Goal: Task Accomplishment & Management: Use online tool/utility

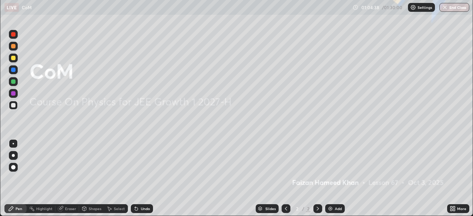
scroll to position [36745, 36488]
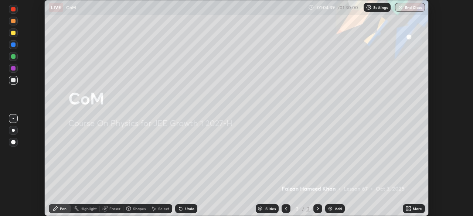
click at [411, 8] on button "End Class" at bounding box center [410, 7] width 30 height 9
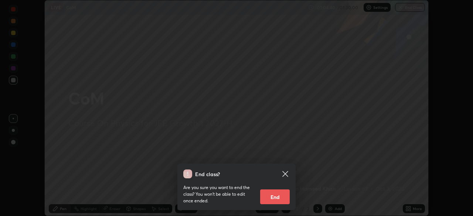
click at [282, 194] on button "End" at bounding box center [275, 197] width 30 height 15
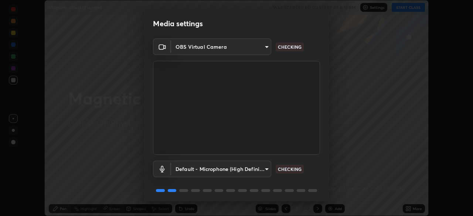
scroll to position [26, 0]
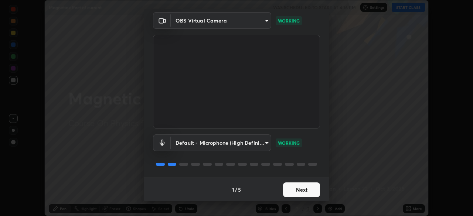
click at [301, 187] on button "Next" at bounding box center [301, 190] width 37 height 15
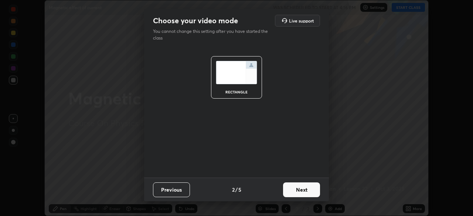
scroll to position [0, 0]
click at [306, 189] on button "Next" at bounding box center [301, 190] width 37 height 15
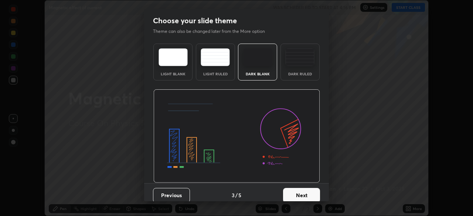
click at [310, 191] on button "Next" at bounding box center [301, 195] width 37 height 15
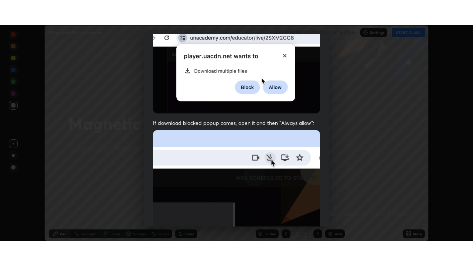
scroll to position [177, 0]
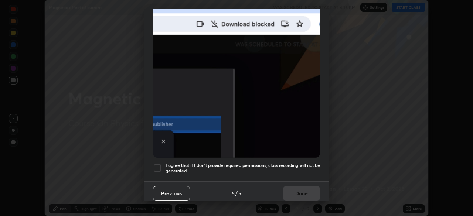
click at [308, 164] on h5 "I agree that if I don't provide required permissions, class recording will not …" at bounding box center [243, 168] width 154 height 11
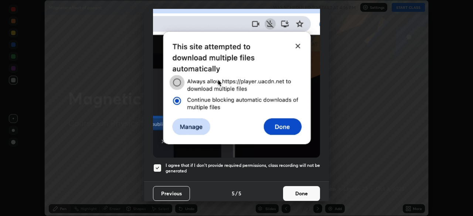
click at [310, 191] on button "Done" at bounding box center [301, 193] width 37 height 15
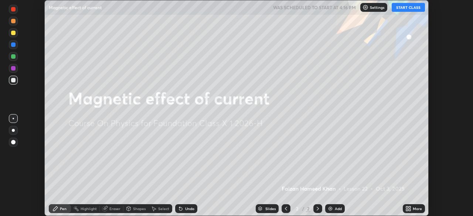
click at [411, 207] on icon at bounding box center [410, 208] width 2 height 2
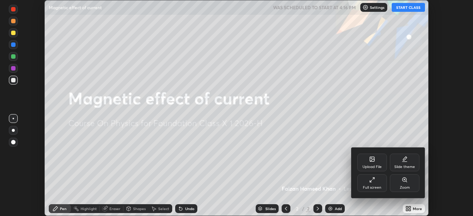
click at [378, 181] on div "Full screen" at bounding box center [372, 183] width 30 height 18
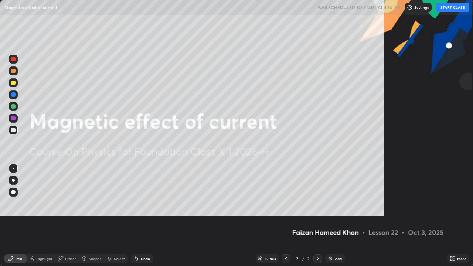
scroll to position [266, 473]
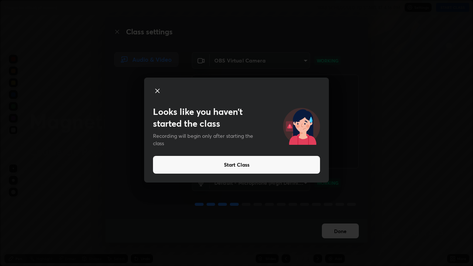
click at [291, 164] on button "Start Class" at bounding box center [236, 165] width 167 height 18
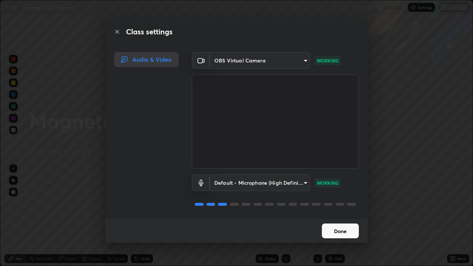
click at [352, 216] on button "Done" at bounding box center [340, 231] width 37 height 15
